Goal: Book appointment/travel/reservation

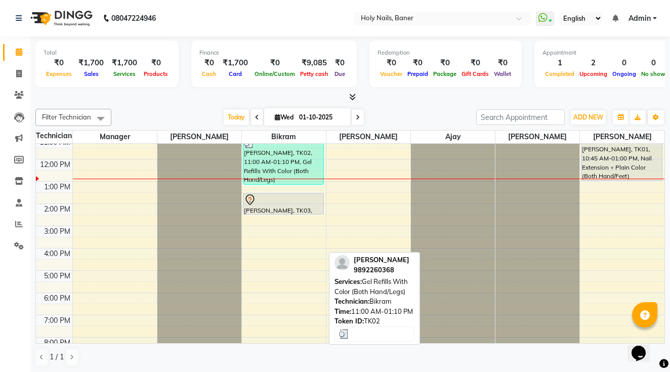
scroll to position [84, 0]
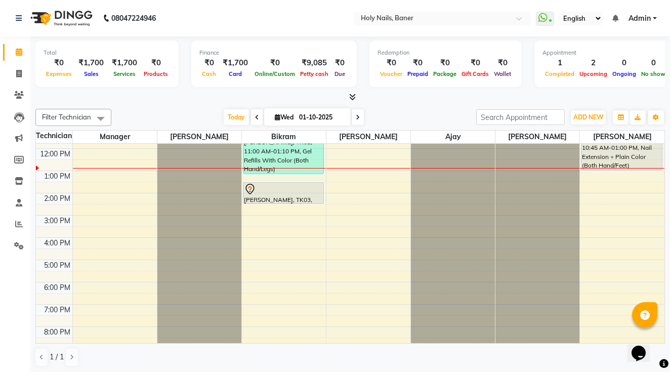
click at [313, 114] on input "01-10-2025" at bounding box center [321, 117] width 51 height 15
select select "10"
select select "2025"
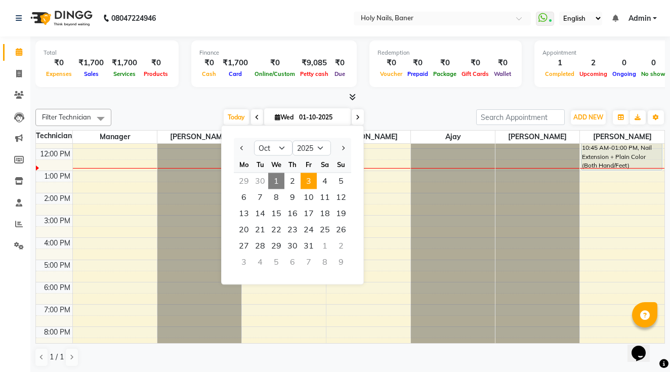
click at [309, 182] on span "3" at bounding box center [308, 181] width 16 height 16
type input "03-10-2025"
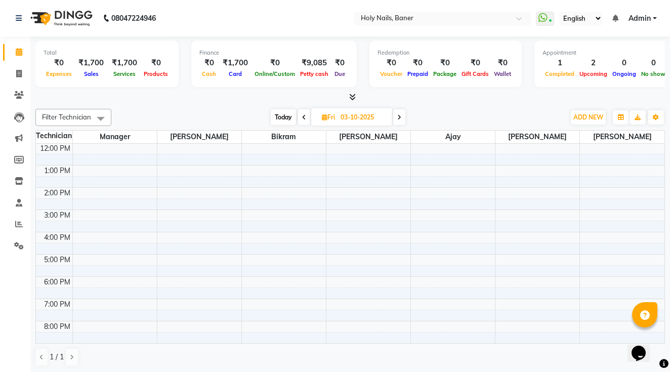
click at [530, 214] on div "8:00 AM 9:00 AM 10:00 AM 11:00 AM 12:00 PM 1:00 PM 2:00 PM 3:00 PM 4:00 PM 5:00…" at bounding box center [350, 209] width 628 height 311
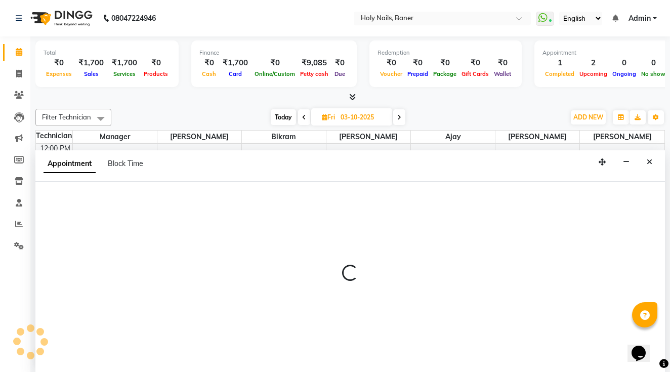
scroll to position [1, 0]
select select "66406"
select select "900"
select select "tentative"
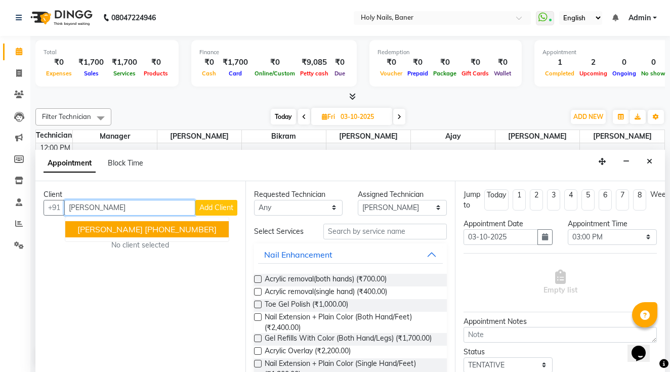
type input "7742326018"
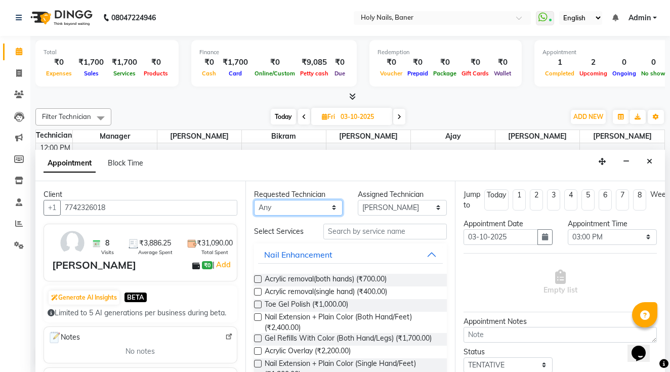
select select "66406"
click at [352, 230] on input "text" at bounding box center [384, 232] width 123 height 16
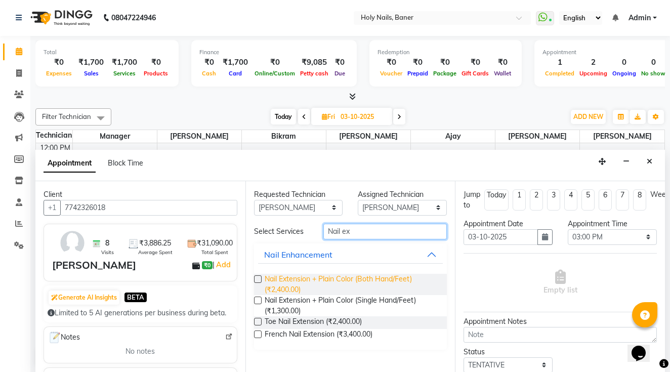
type input "Nail ex"
click at [331, 280] on span "Nail Extension + Plain Color (Both Hand/Feet) (₹2,400.00)" at bounding box center [352, 284] width 175 height 21
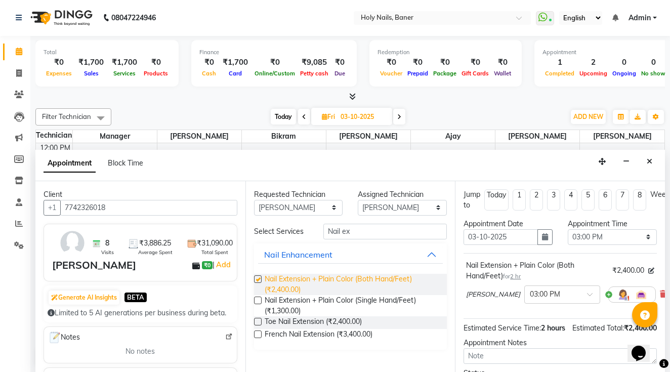
checkbox input "false"
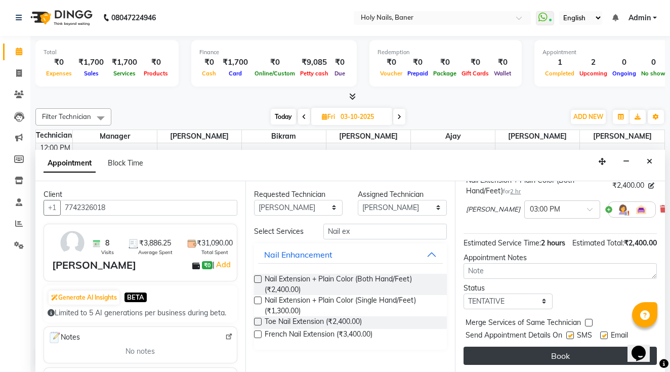
scroll to position [85, 0]
click at [523, 352] on button "Book" at bounding box center [559, 356] width 193 height 18
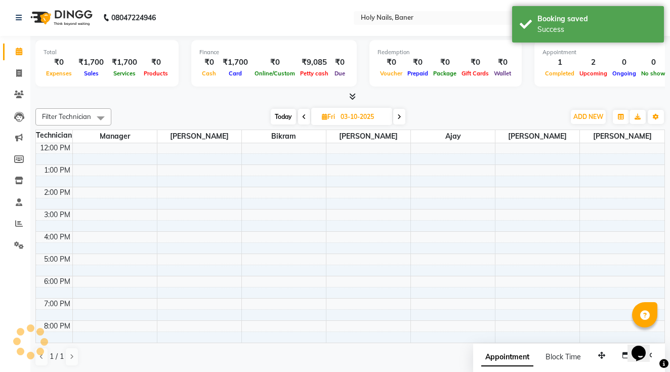
scroll to position [0, 0]
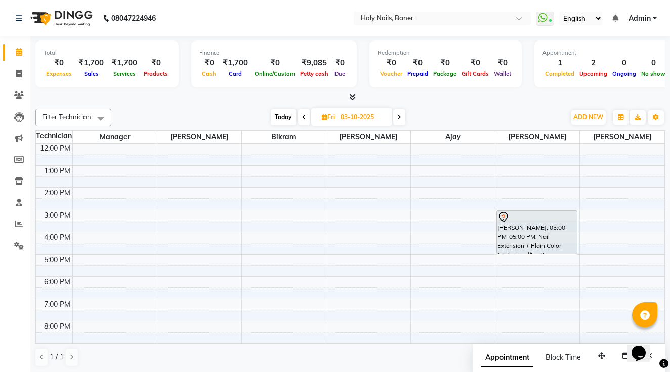
click at [282, 115] on span "Today" at bounding box center [283, 117] width 25 height 16
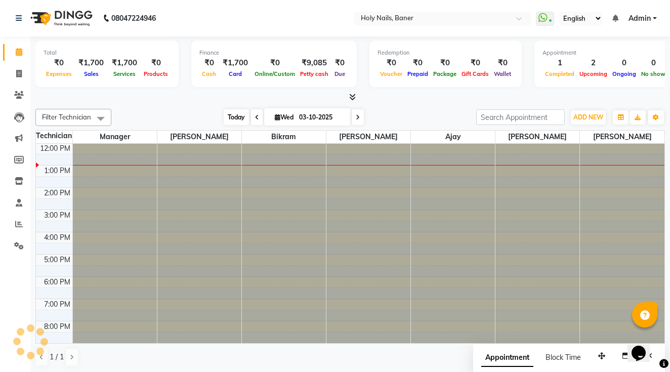
type input "01-10-2025"
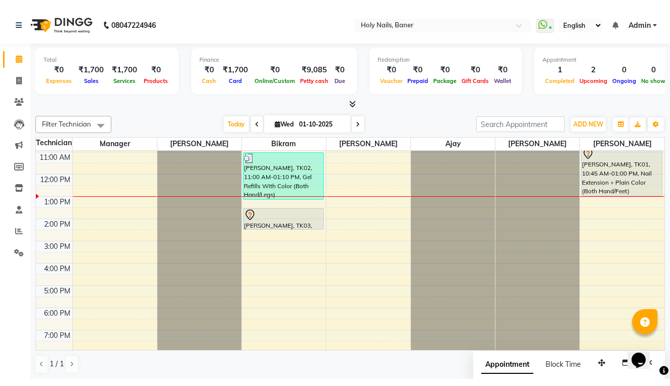
scroll to position [60, 0]
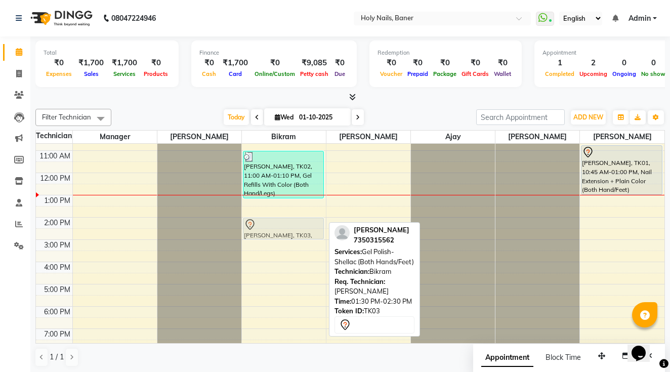
click at [276, 225] on div "[PERSON_NAME], TK02, 11:00 AM-01:10 PM, Gel Refills With Color (Both Hand/Legs)…" at bounding box center [284, 239] width 84 height 311
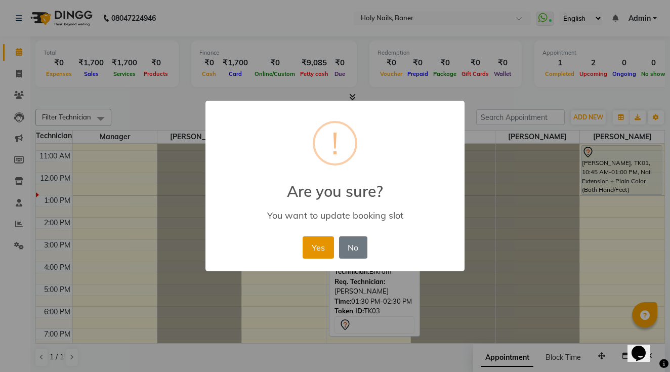
click at [315, 244] on button "Yes" at bounding box center [318, 247] width 31 height 22
